Goal: Task Accomplishment & Management: Use online tool/utility

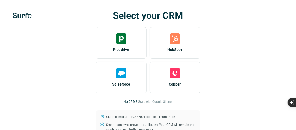
click at [161, 101] on span "Start with Google Sheets" at bounding box center [155, 101] width 34 height 5
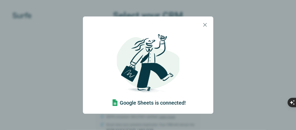
scroll to position [16, 0]
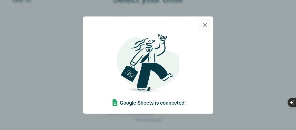
click at [204, 25] on icon "button" at bounding box center [205, 25] width 4 height 4
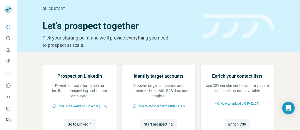
scroll to position [29, 0]
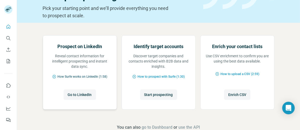
click at [84, 79] on span "How Surfe works on LinkedIn (1:58)" at bounding box center [82, 76] width 50 height 5
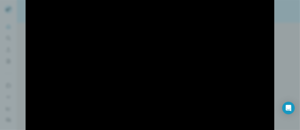
click at [279, 53] on div at bounding box center [150, 65] width 300 height 130
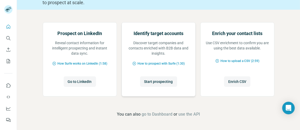
scroll to position [66, 0]
